Goal: Transaction & Acquisition: Subscribe to service/newsletter

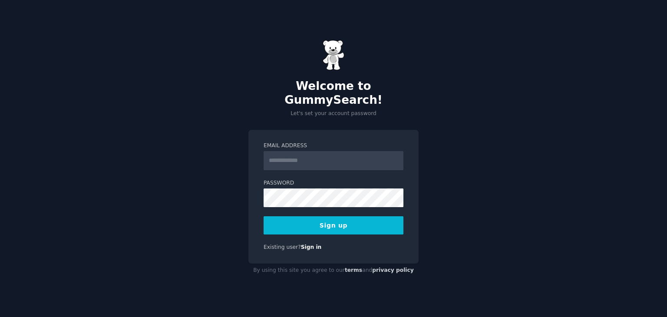
click at [286, 155] on input "Email Address" at bounding box center [334, 160] width 140 height 19
type input "**********"
click at [371, 216] on button "Sign up" at bounding box center [334, 225] width 140 height 18
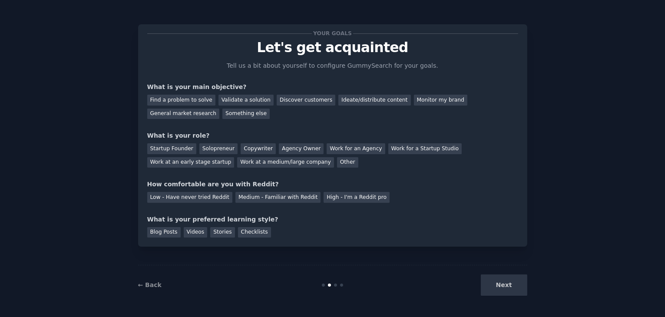
click at [507, 280] on div "Next" at bounding box center [462, 284] width 130 height 21
click at [509, 284] on div "Next" at bounding box center [463, 284] width 130 height 21
click at [509, 287] on div "Next" at bounding box center [463, 284] width 130 height 21
click at [189, 96] on div "Find a problem to solve" at bounding box center [182, 100] width 68 height 11
click at [226, 102] on div "Validate a solution" at bounding box center [246, 100] width 55 height 11
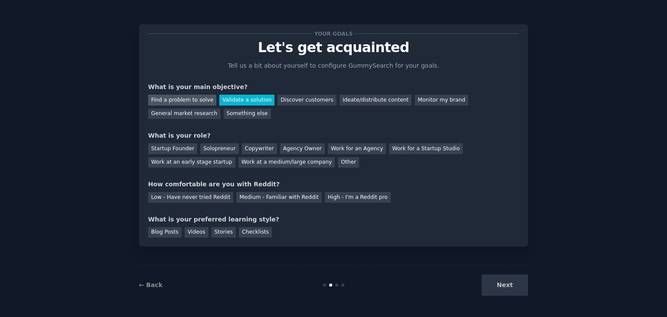
click at [184, 99] on div "Find a problem to solve" at bounding box center [182, 100] width 68 height 11
click at [174, 146] on div "Startup Founder" at bounding box center [172, 148] width 49 height 11
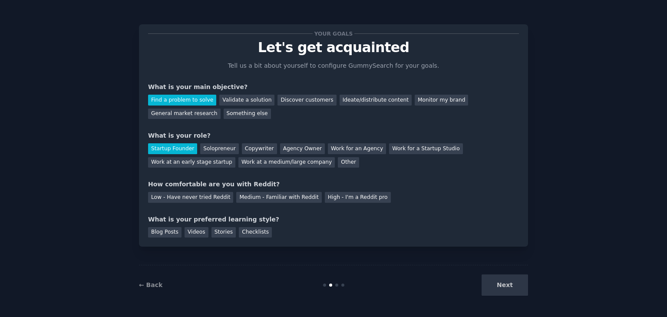
click at [174, 146] on div "Startup Founder" at bounding box center [172, 148] width 49 height 11
click at [213, 198] on div "Low - Have never tried Reddit" at bounding box center [190, 197] width 85 height 11
click at [212, 228] on div "Stories" at bounding box center [224, 232] width 24 height 11
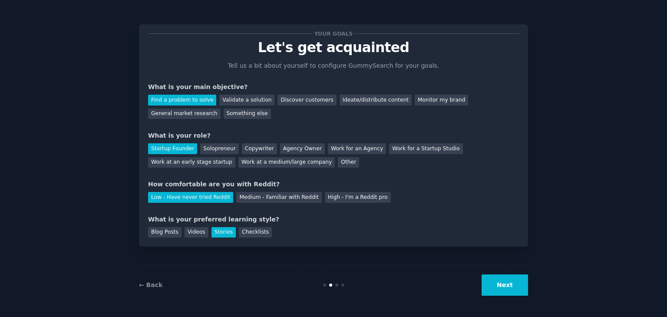
click at [496, 279] on button "Next" at bounding box center [505, 284] width 46 height 21
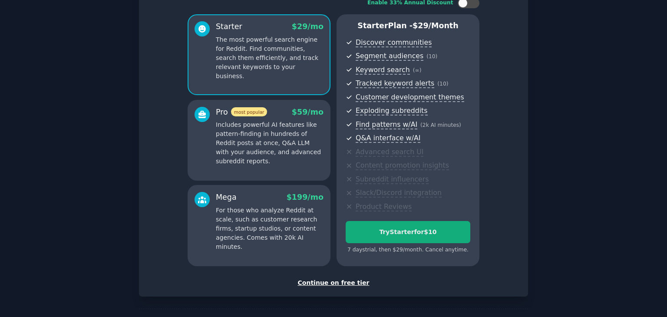
scroll to position [63, 0]
click at [382, 222] on button "Try Starter for $10" at bounding box center [408, 233] width 125 height 22
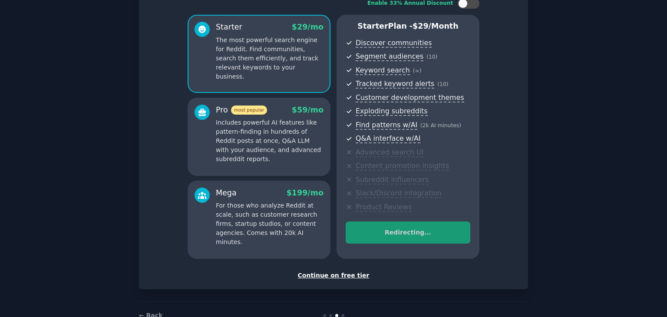
scroll to position [87, 0]
